Goal: Transaction & Acquisition: Subscribe to service/newsletter

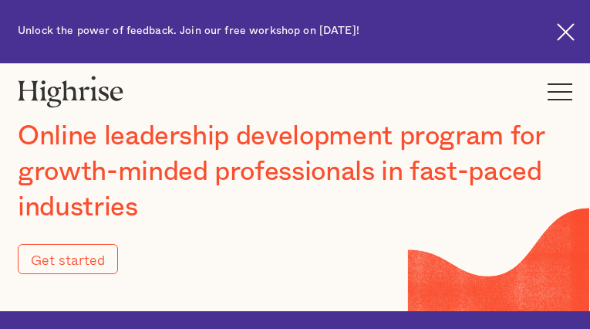
type input "Submit"
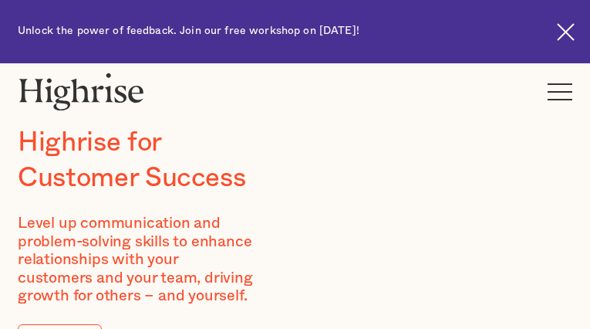
type input "DcuJZbiKYBpomkEV"
type input "KJSKqEiCDdSGnC"
type input "[EMAIL_ADDRESS][DOMAIN_NAME]"
type input "6418529749"
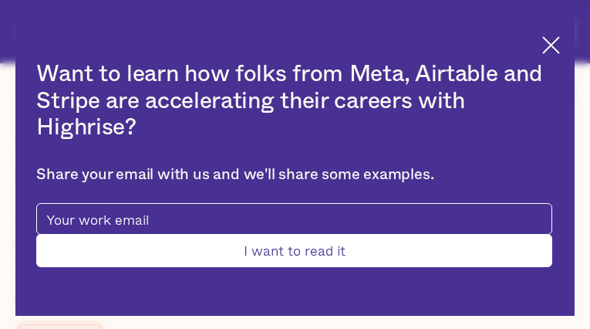
type input "Submit"
type input "gEUCslvx"
type input "kTjEtCrAfmAvZ"
type input "[EMAIL_ADDRESS][DOMAIN_NAME]"
type input "8271105144"
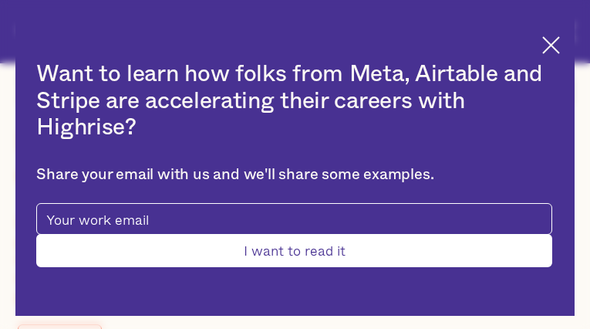
type input "fFOsMwoLTxkW"
type input "VmvQtPeUc"
type input "[EMAIL_ADDRESS][DOMAIN_NAME]"
type input "jJKnKdwrFo"
type input "qJsCEsWSgGpH"
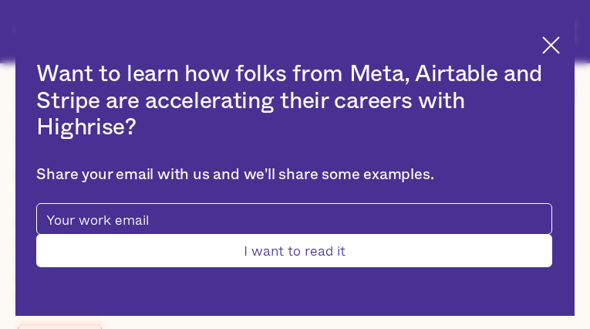
type input "[EMAIL_ADDRESS][DOMAIN_NAME]"
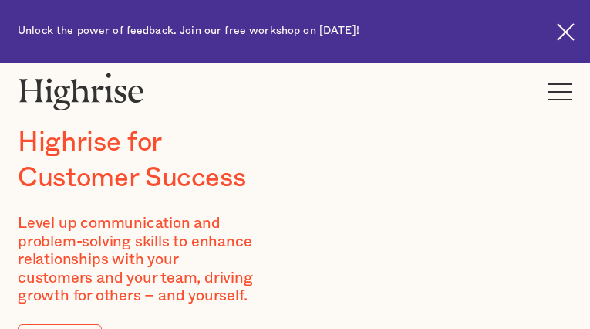
type input "gGlkprmnfDpBwWR"
type input "uNZIXzzQksHxsuk"
type input "[EMAIL_ADDRESS][DOMAIN_NAME]"
type input "4212097234"
type input "iAKvGrTkDQGMFuo"
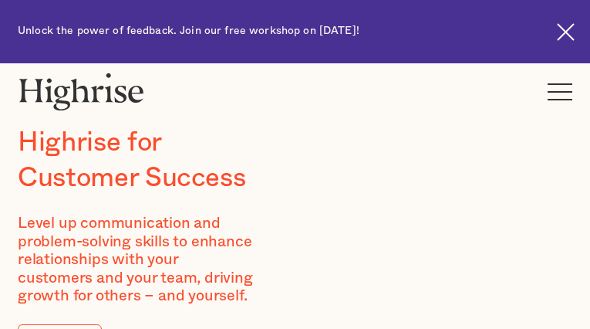
type input "yceMpIhQUKaMFsRA"
type input "[EMAIL_ADDRESS][DOMAIN_NAME]"
type input "QOVkObCMxpVKuY"
type input "GFJypzLTxvbTC"
type input "[EMAIL_ADDRESS][DOMAIN_NAME]"
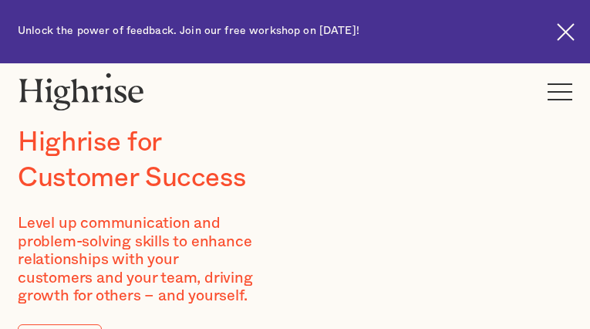
type input "rBNVVzMHqvrNGFdF"
type input "DOunAJuDXgotzNJ"
type input "[EMAIL_ADDRESS][DOMAIN_NAME]"
type input "6931141806"
